Goal: Task Accomplishment & Management: Use online tool/utility

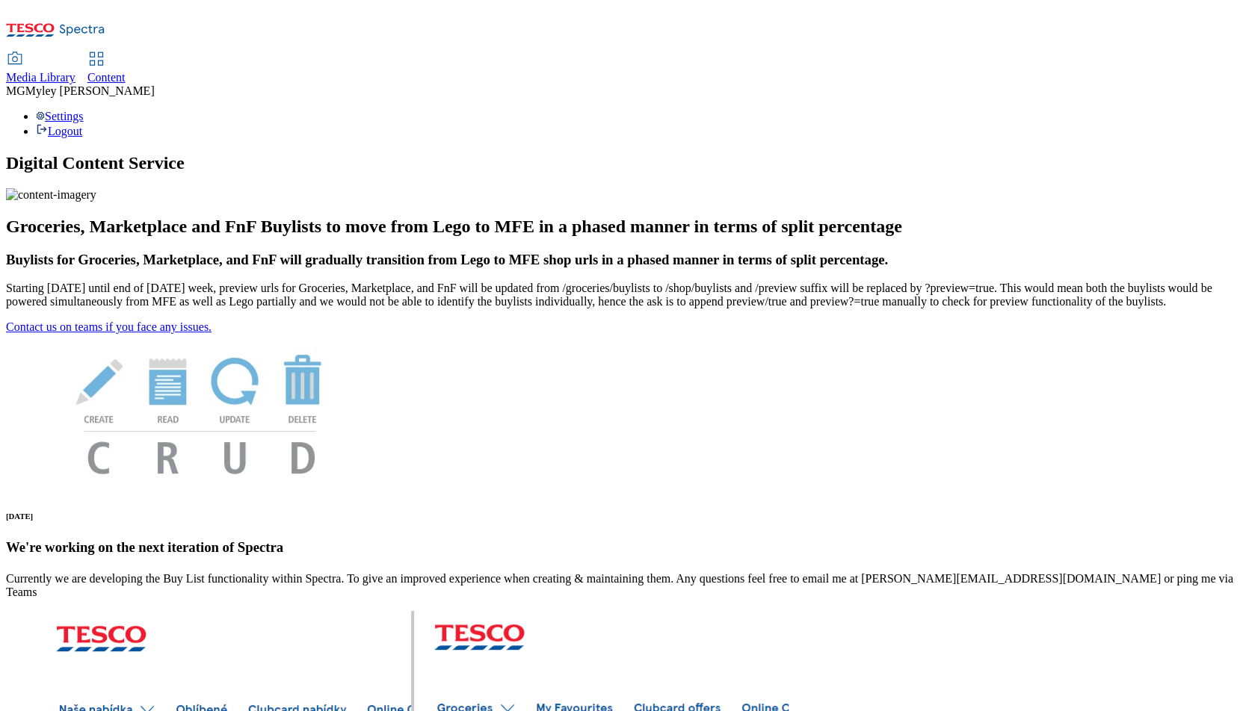
click at [126, 71] on div "Content" at bounding box center [106, 77] width 38 height 13
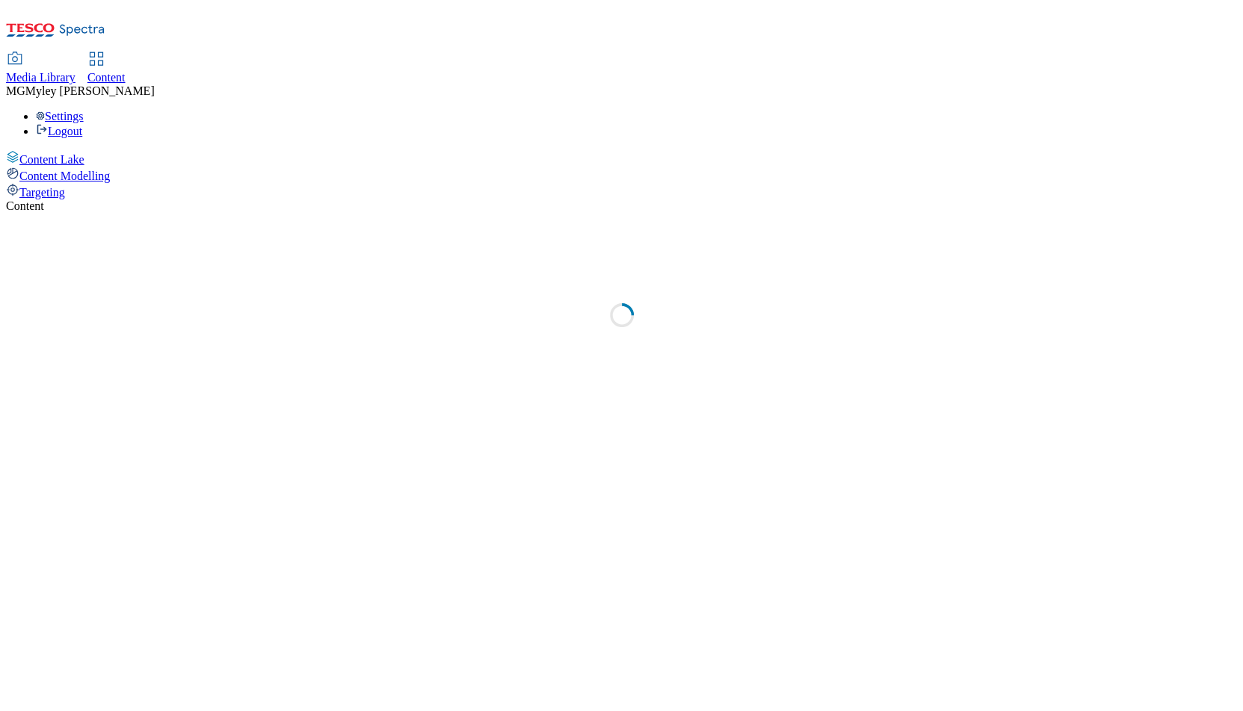
select select "ghs-uk"
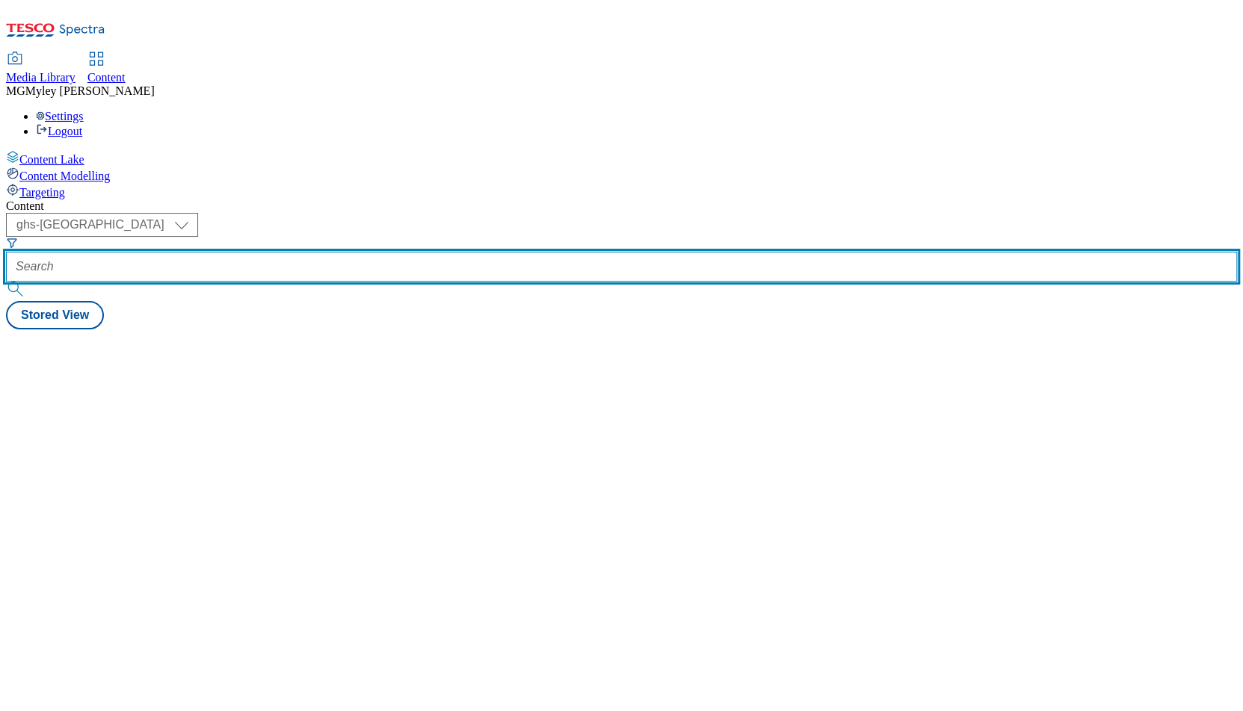
click at [342, 252] on input "text" at bounding box center [621, 267] width 1231 height 30
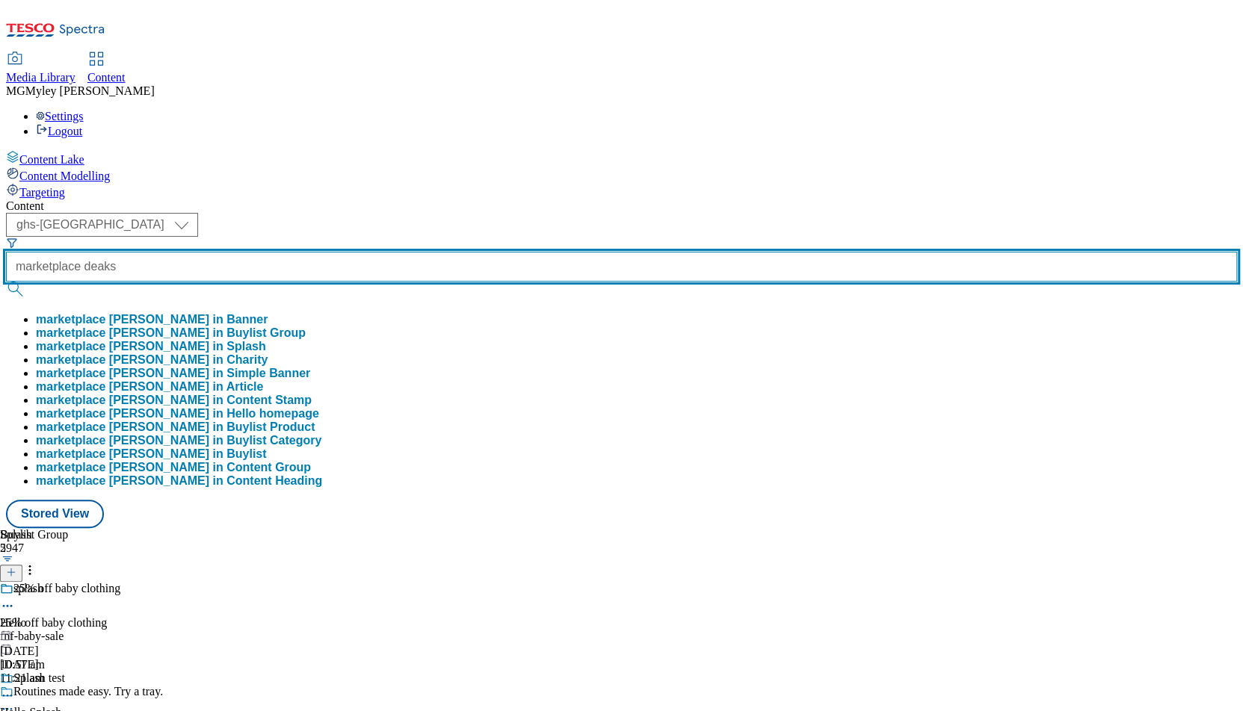
click at [6, 282] on button "submit" at bounding box center [16, 289] width 21 height 15
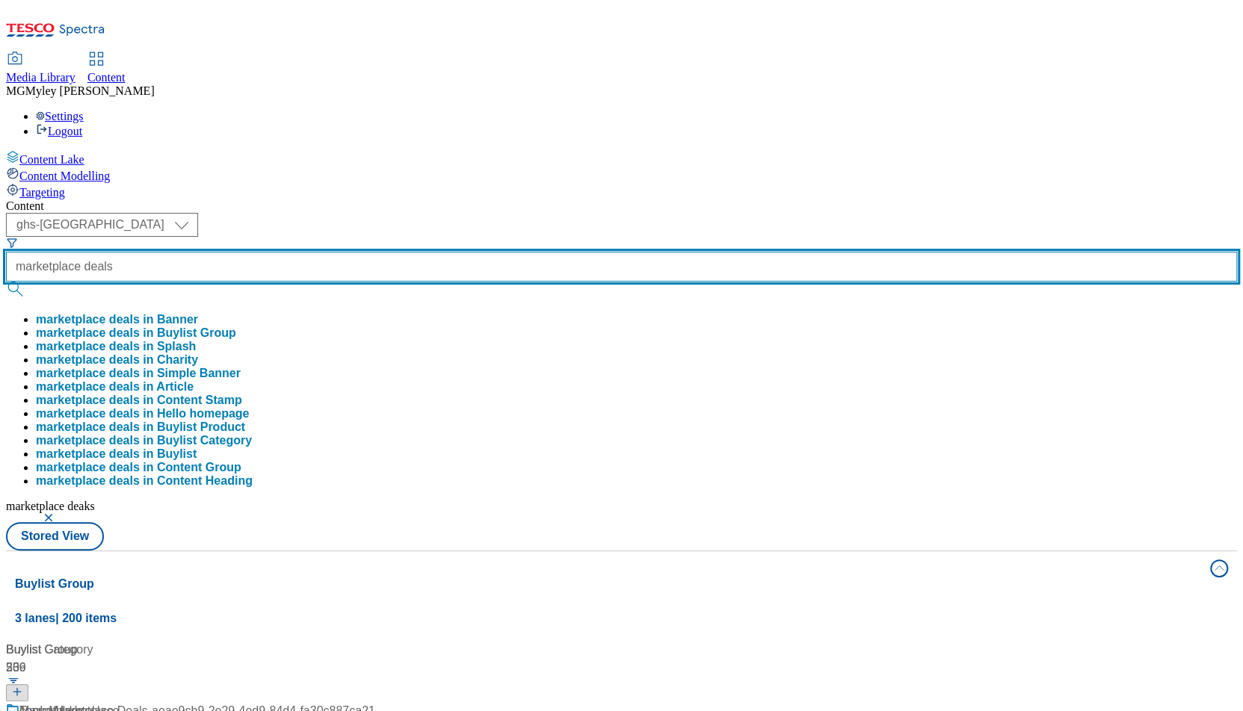
type input "marketplace deals"
click at [6, 282] on button "submit" at bounding box center [16, 289] width 21 height 15
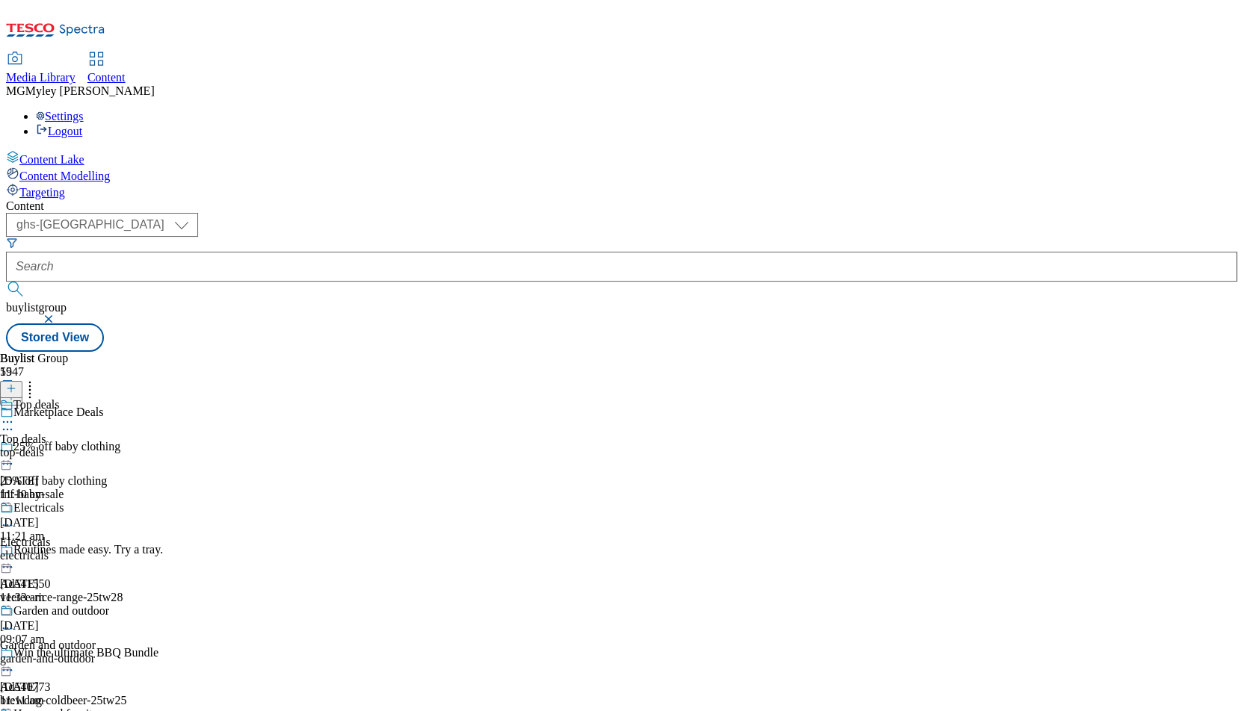
scroll to position [439, 0]
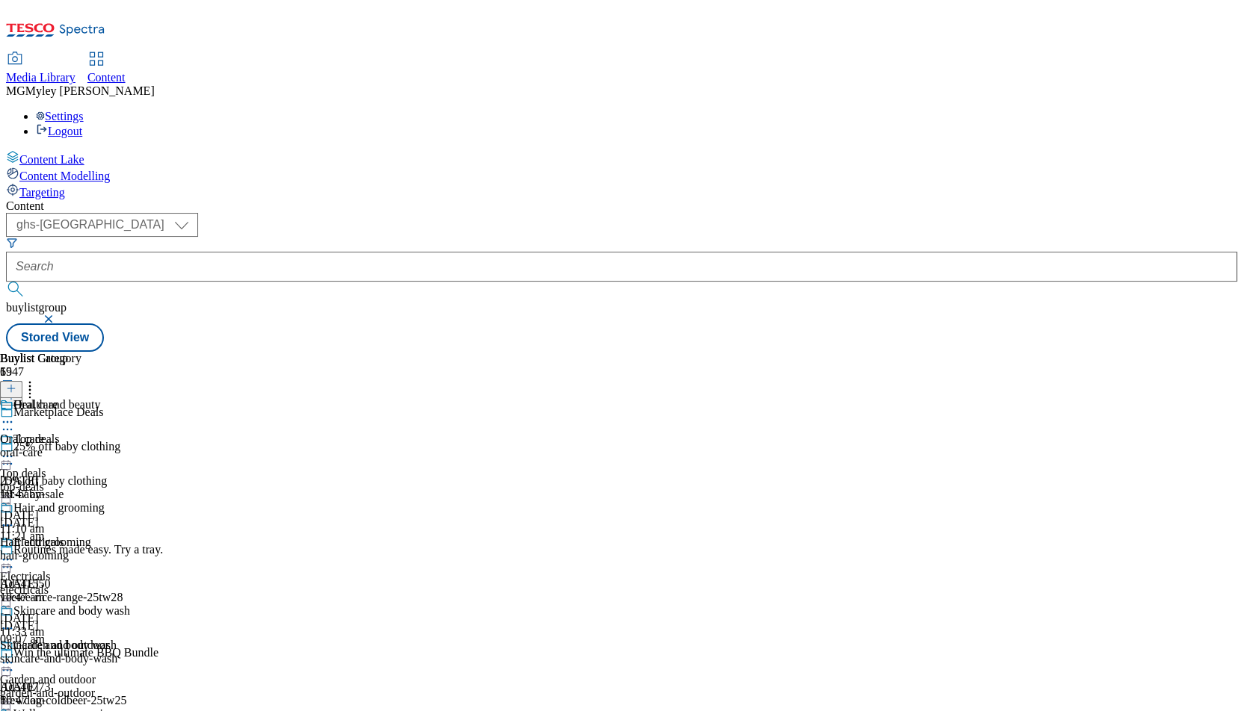
click at [130, 398] on div "Oral care Oral care oral-care 13 Aug 2025 10:47 am" at bounding box center [65, 449] width 130 height 103
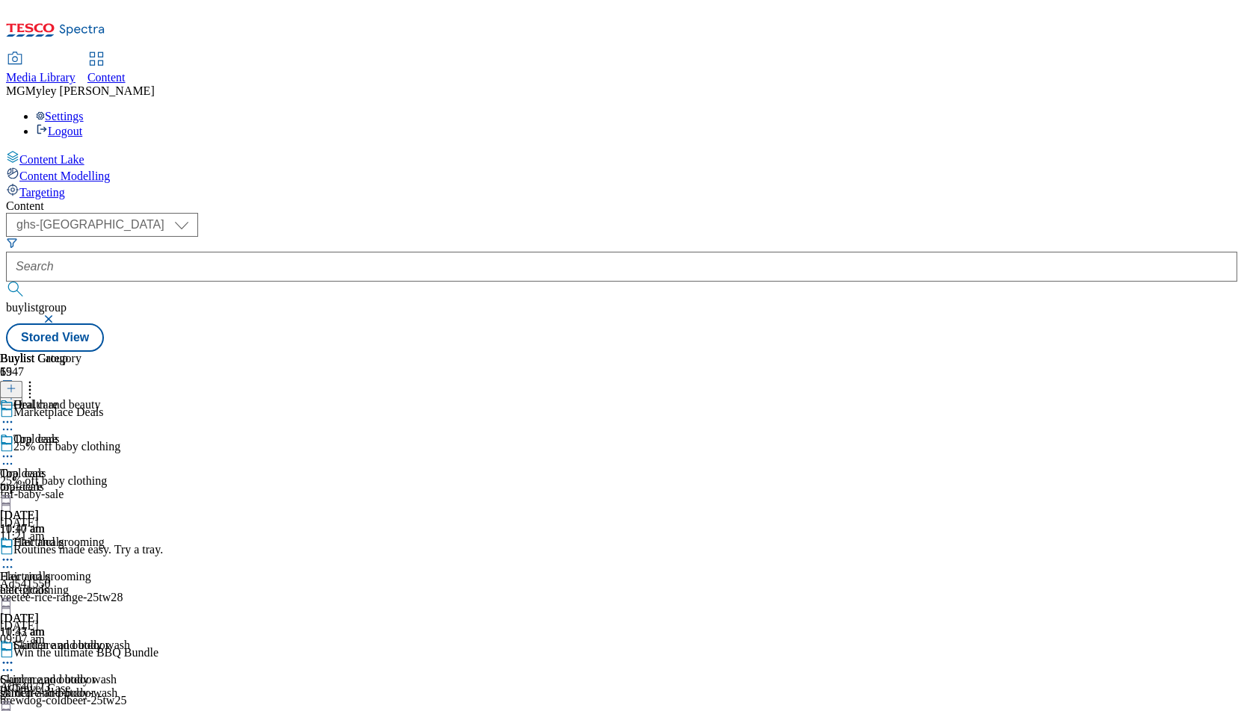
click at [15, 449] on icon at bounding box center [7, 456] width 15 height 15
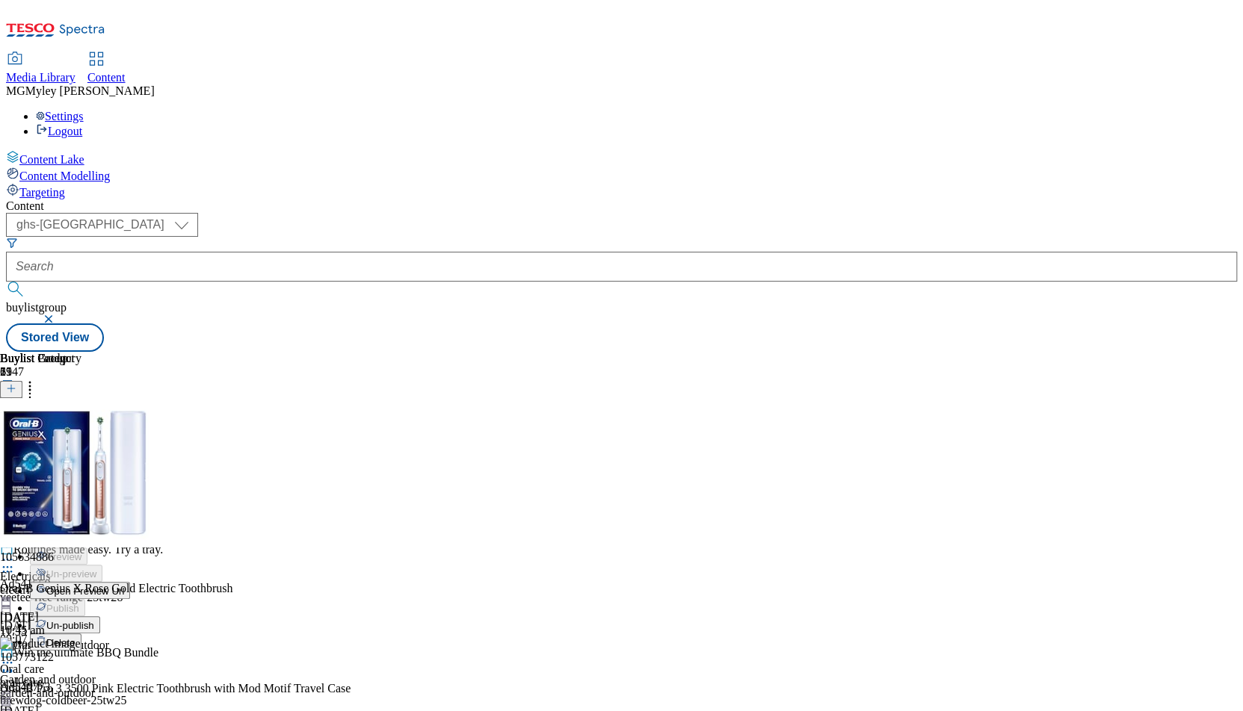
click at [69, 479] on button "Edit" at bounding box center [50, 487] width 40 height 17
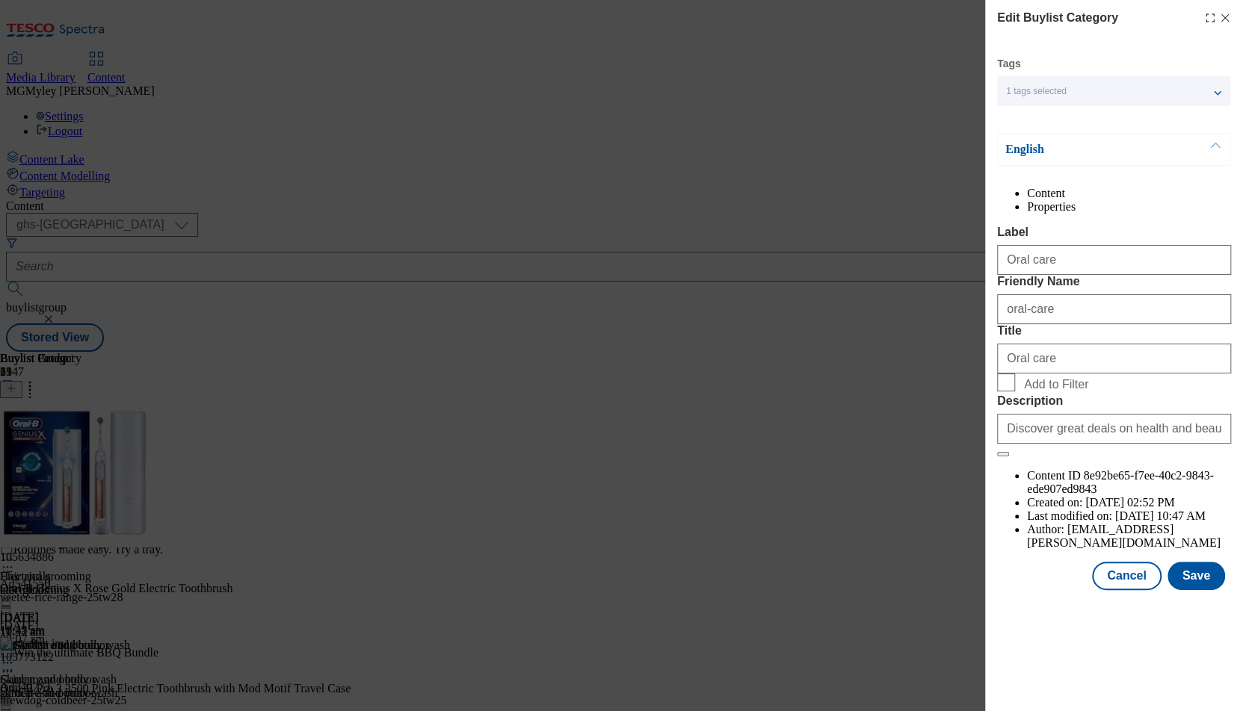
click at [1031, 392] on span "Add to Filter" at bounding box center [1056, 384] width 64 height 13
click at [1015, 392] on input "Add to Filter" at bounding box center [1006, 383] width 18 height 18
checkbox input "true"
click at [1197, 590] on button "Save" at bounding box center [1196, 576] width 58 height 28
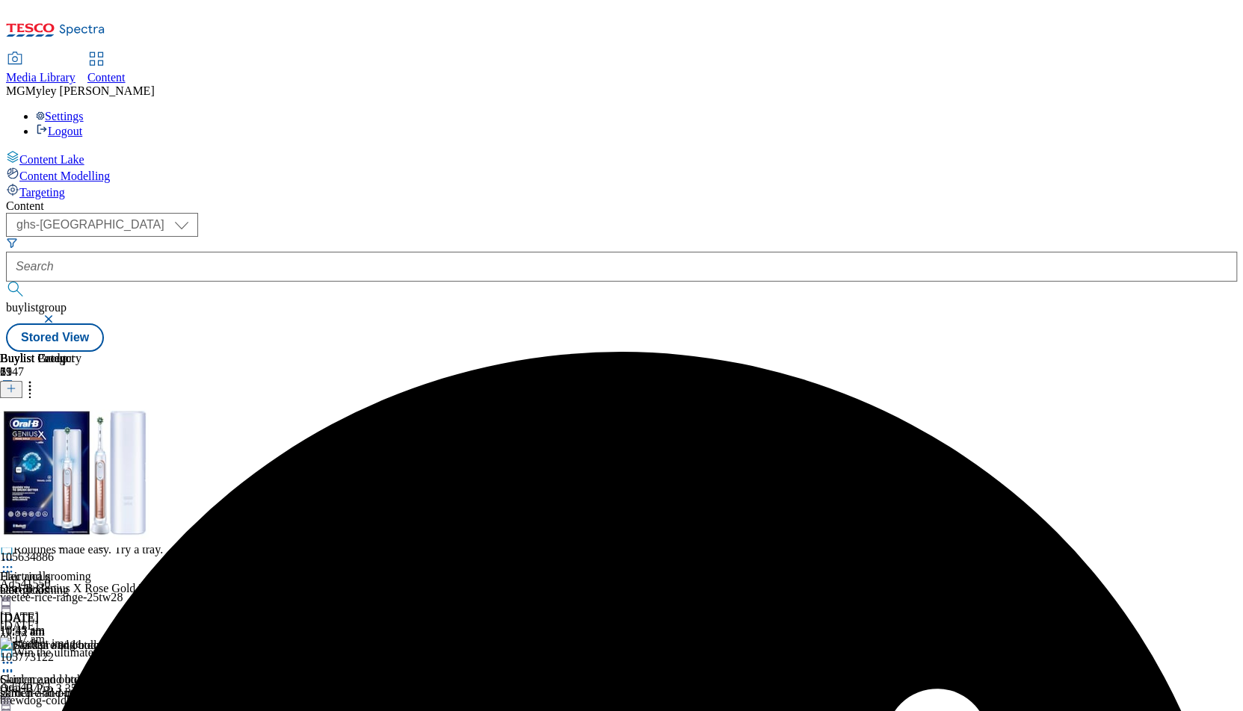
click at [15, 449] on icon at bounding box center [7, 456] width 15 height 15
click at [81, 552] on span "Preview" at bounding box center [63, 557] width 35 height 11
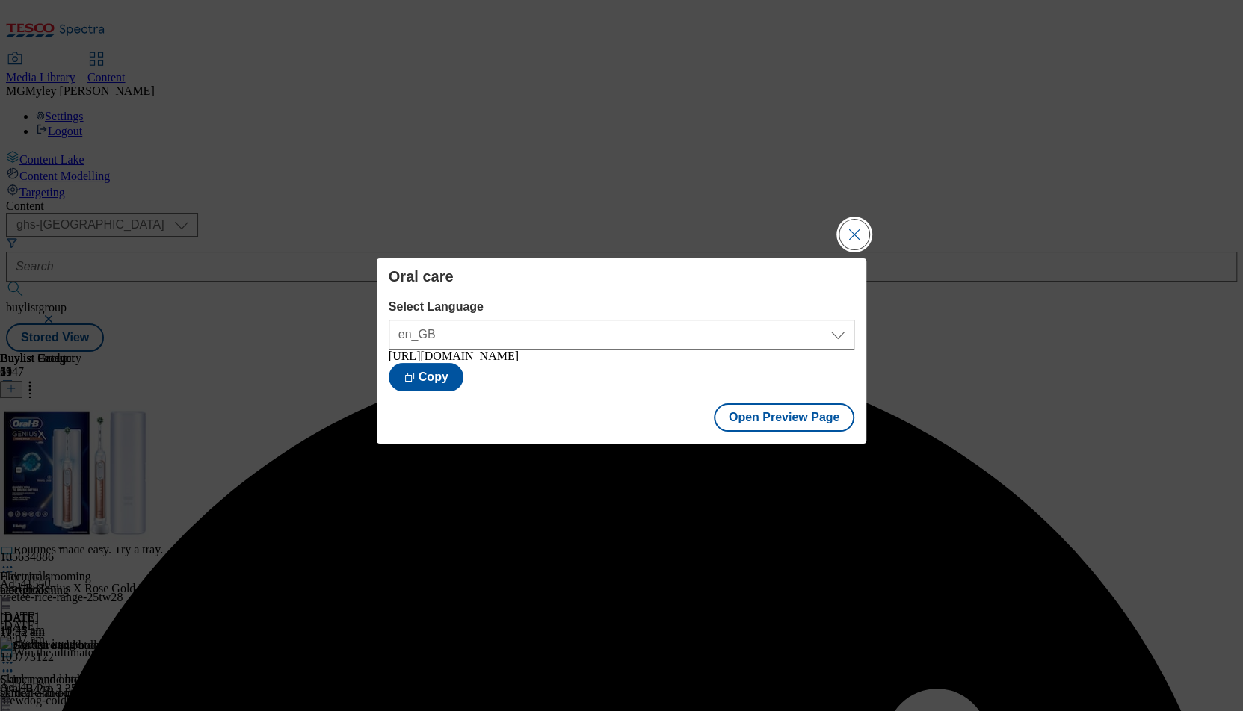
click at [860, 220] on button "Close Modal" at bounding box center [854, 235] width 30 height 30
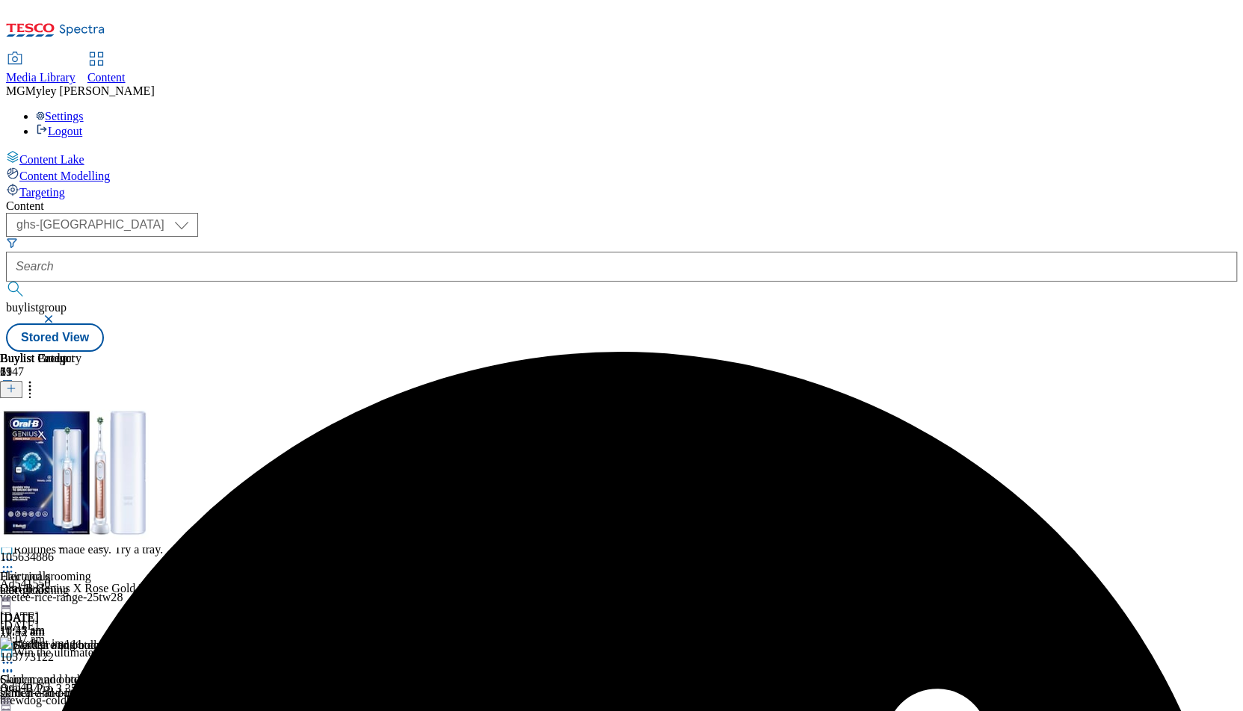
scroll to position [477, 0]
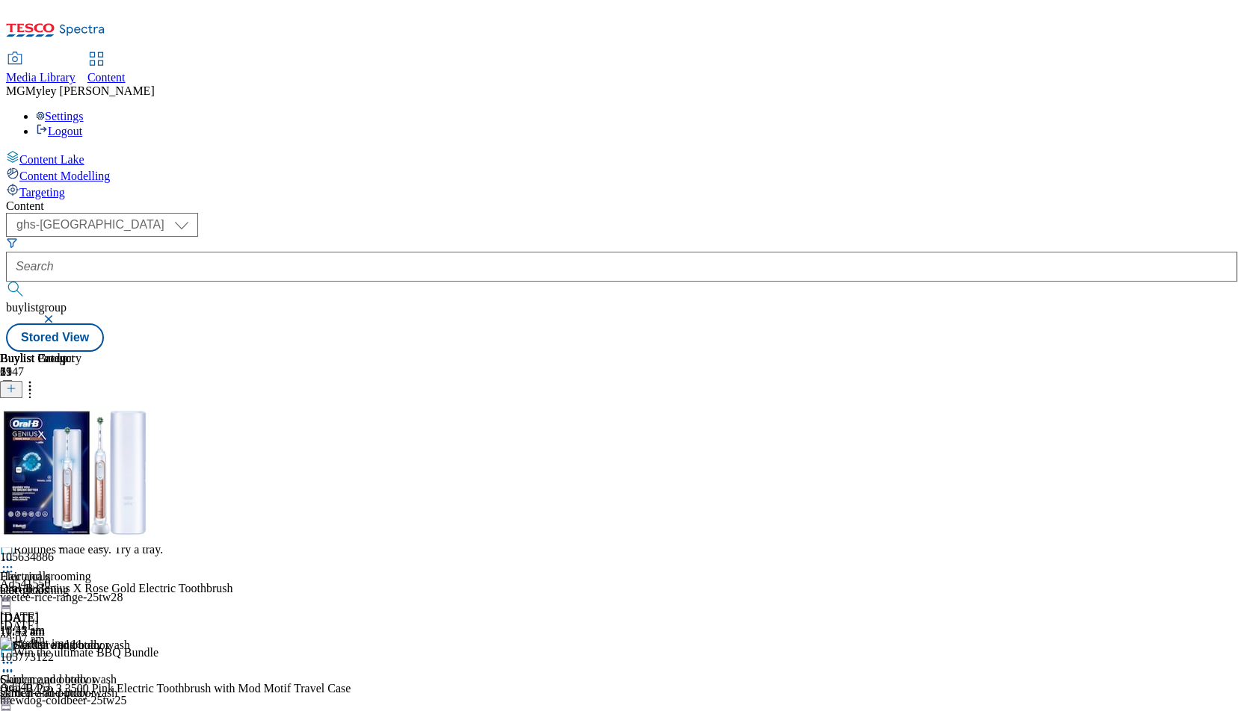
click at [15, 449] on icon at bounding box center [7, 456] width 15 height 15
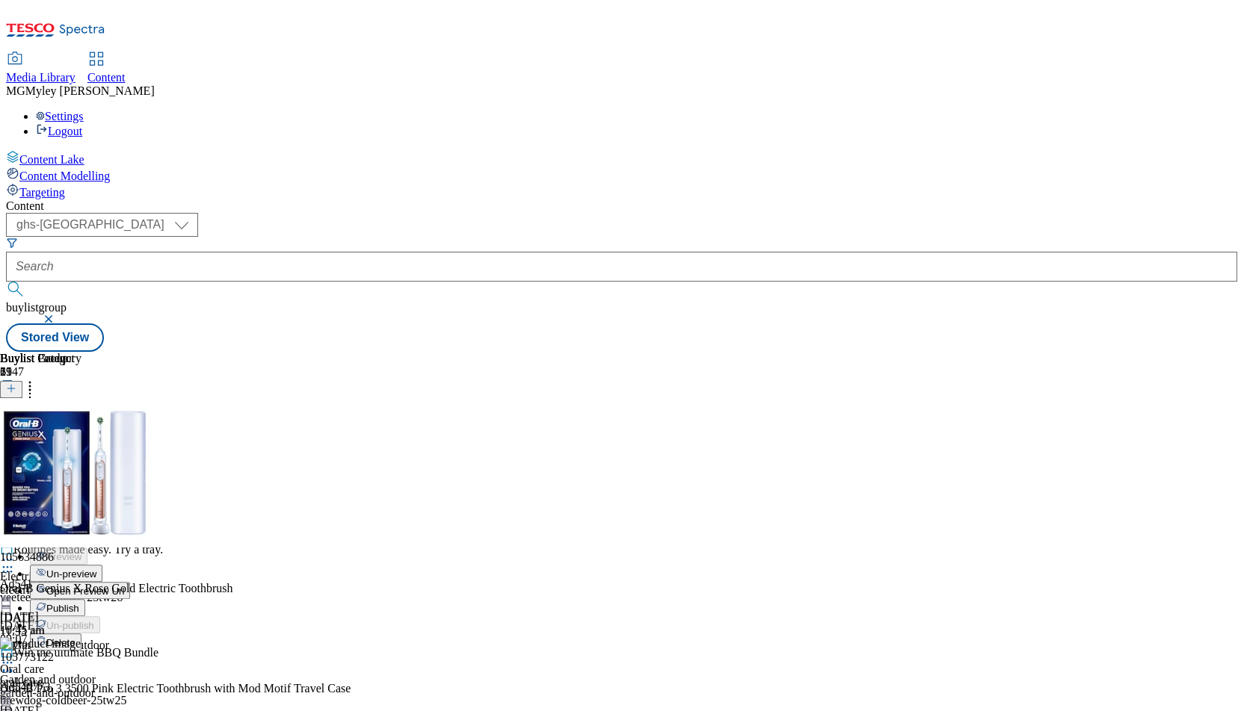
click at [79, 603] on span "Publish" at bounding box center [62, 608] width 33 height 11
